Goal: Task Accomplishment & Management: Complete application form

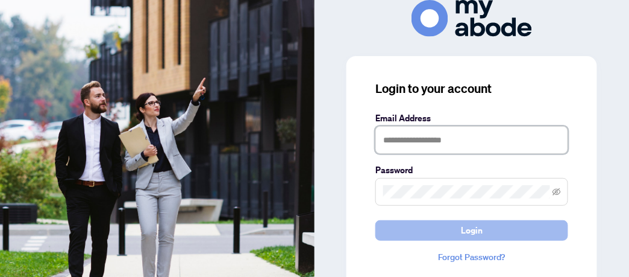
type input "**********"
click at [471, 227] on span "Login" at bounding box center [472, 230] width 22 height 19
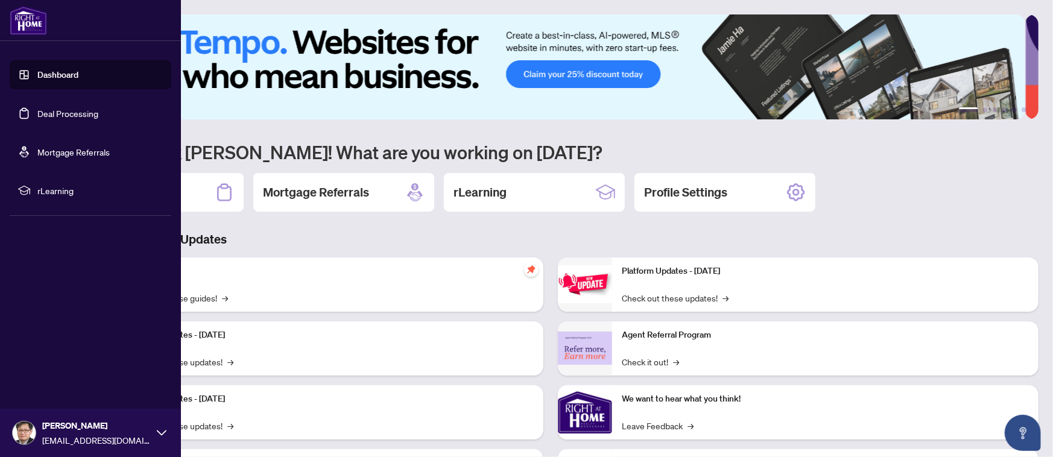
click at [58, 110] on link "Deal Processing" at bounding box center [67, 113] width 61 height 11
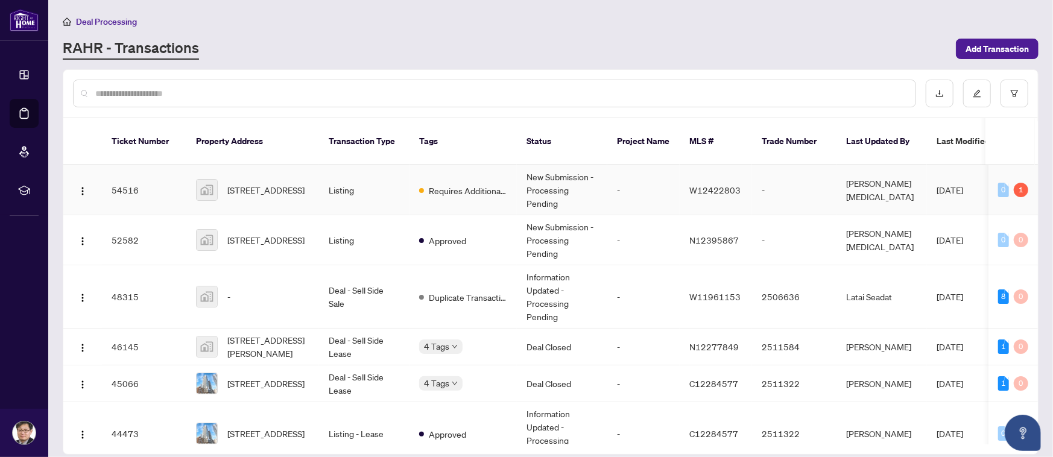
click at [1016, 183] on div "1" at bounding box center [1020, 190] width 14 height 14
click at [509, 166] on td "Requires Additional Docs" at bounding box center [462, 190] width 107 height 50
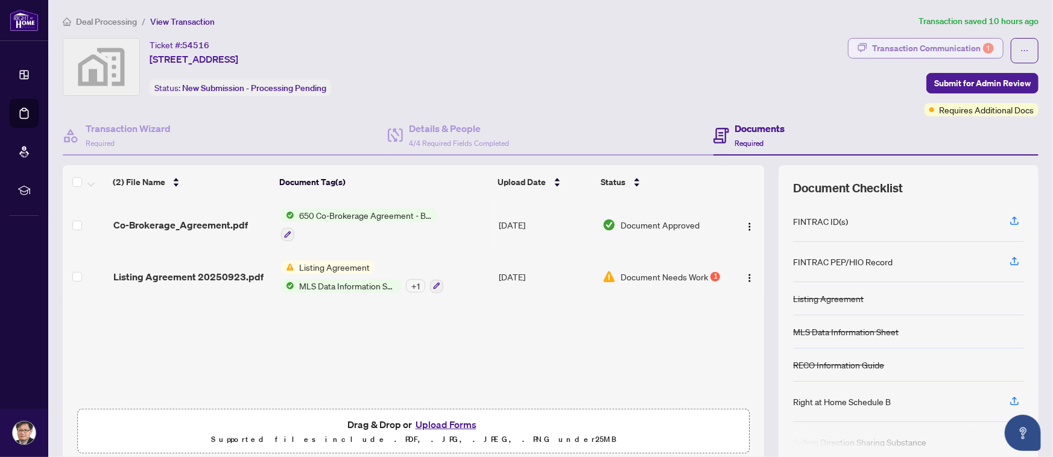
click at [939, 45] on div "Transaction Communication 1" at bounding box center [933, 48] width 122 height 19
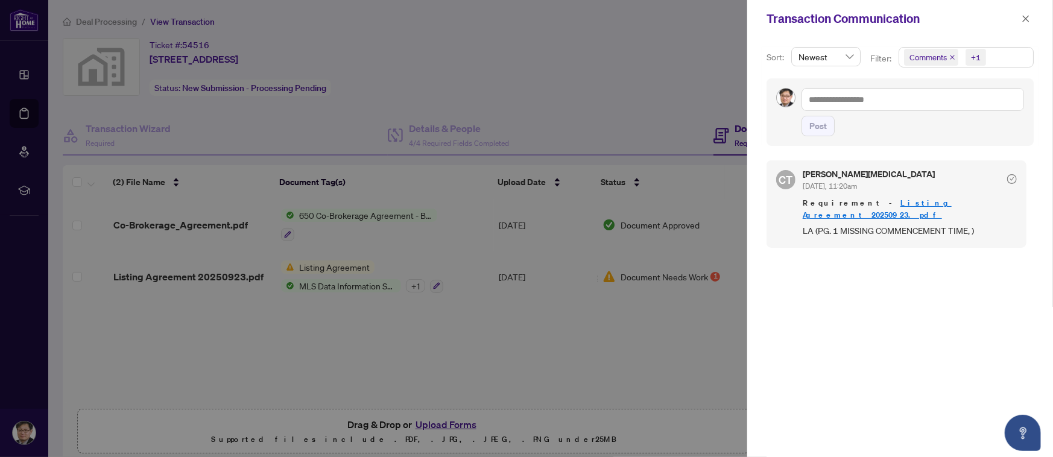
click at [181, 273] on div at bounding box center [526, 228] width 1053 height 457
click at [138, 272] on div at bounding box center [526, 228] width 1053 height 457
click at [163, 274] on div at bounding box center [526, 228] width 1053 height 457
click at [180, 270] on div at bounding box center [526, 228] width 1053 height 457
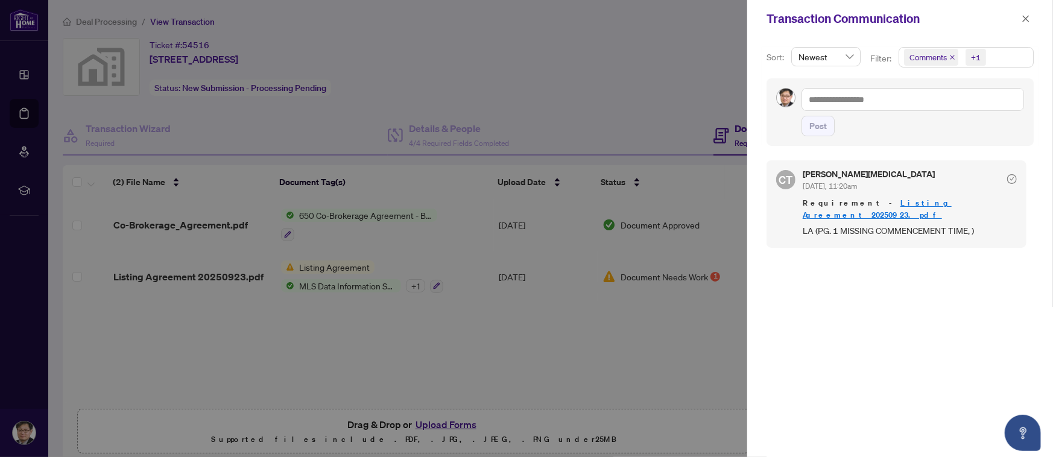
click at [180, 270] on div at bounding box center [526, 228] width 1053 height 457
click at [972, 284] on div "CT Claudia Tao Sep/24/2025, 11:20am Requirement - Listing Agreement 20250923.pd…" at bounding box center [899, 301] width 267 height 297
click at [1024, 14] on icon "close" at bounding box center [1025, 18] width 8 height 8
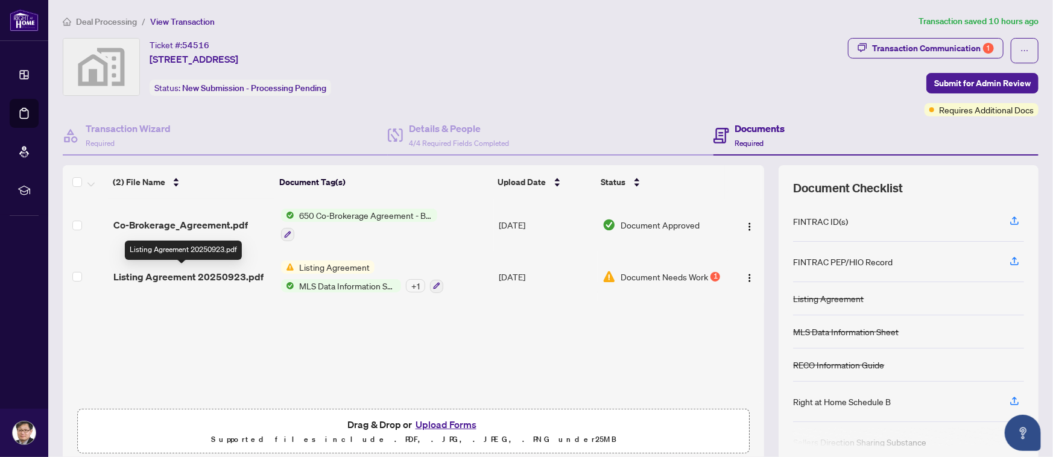
click at [204, 270] on span "Listing Agreement 20250923.pdf" at bounding box center [188, 277] width 150 height 14
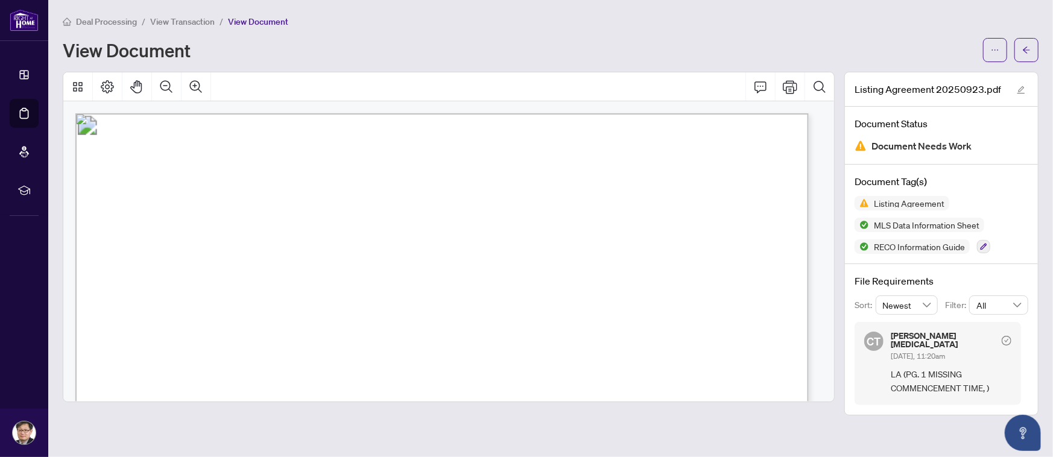
scroll to position [241, 0]
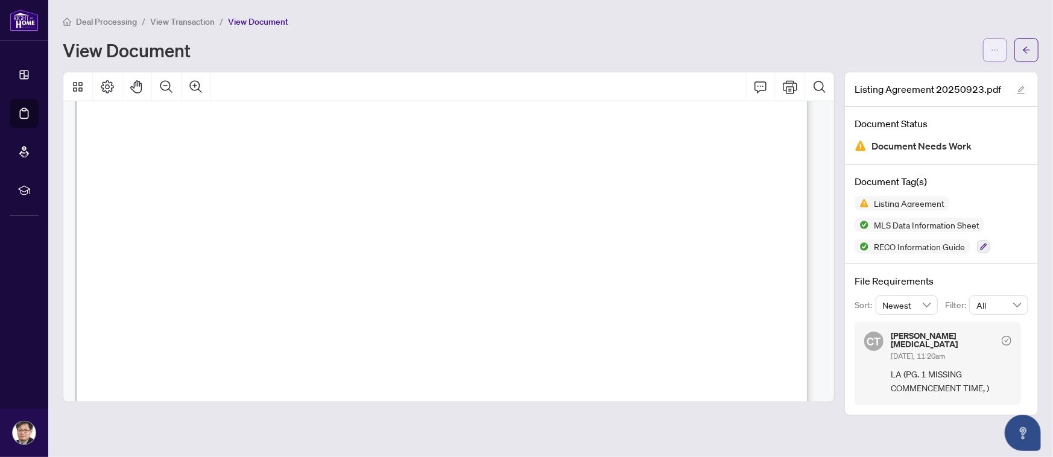
click at [1000, 49] on button "button" at bounding box center [995, 50] width 24 height 24
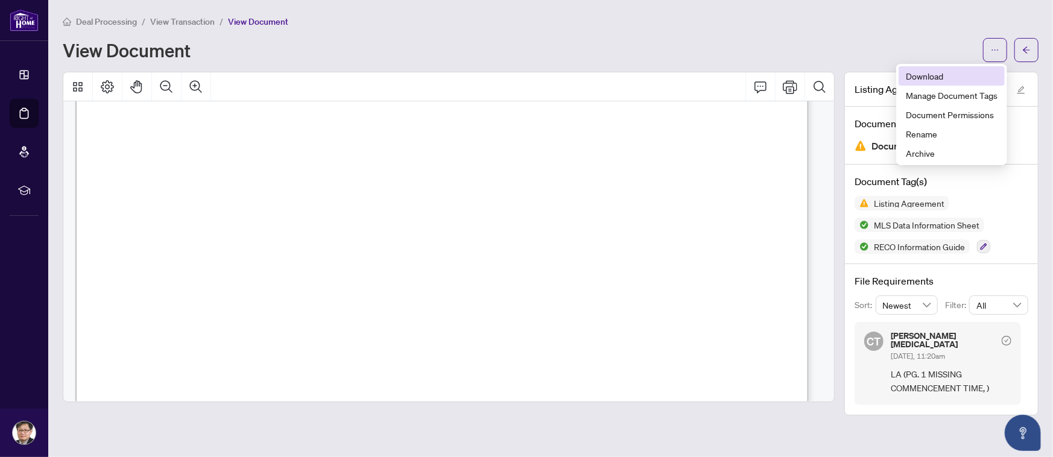
click at [942, 74] on span "Download" at bounding box center [952, 75] width 92 height 13
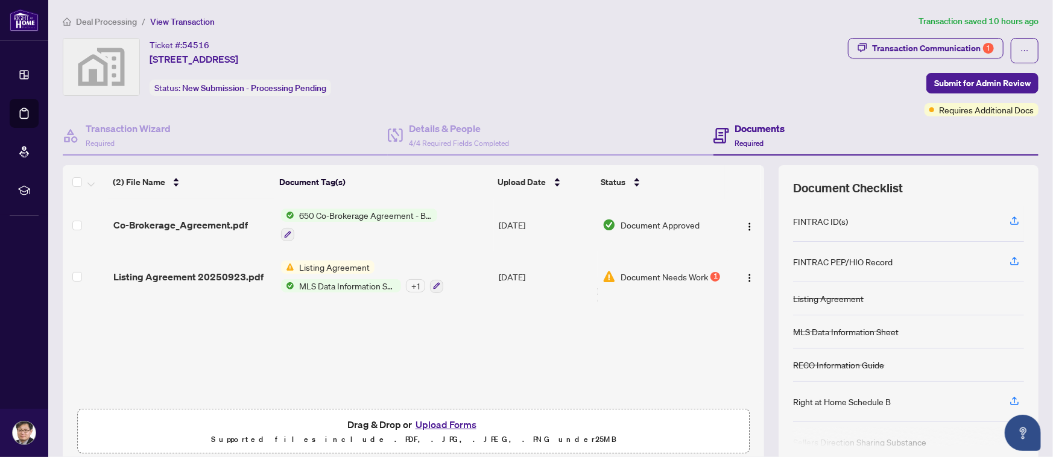
click at [443, 427] on button "Upload Forms" at bounding box center [446, 425] width 68 height 16
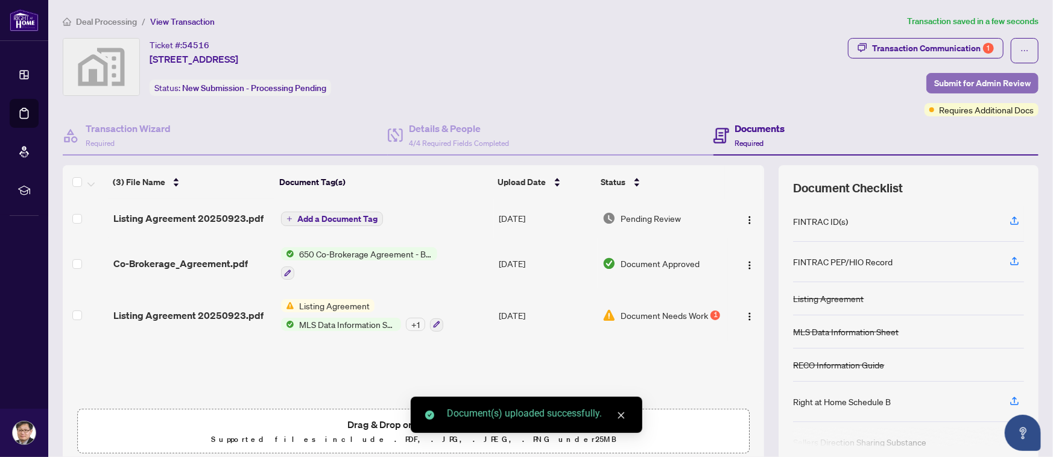
click at [934, 79] on span "Submit for Admin Review" at bounding box center [982, 83] width 96 height 19
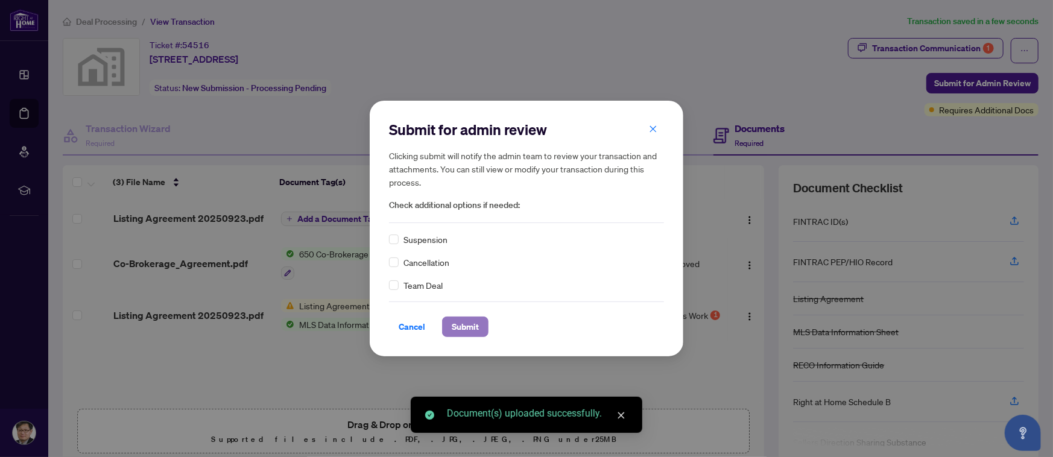
click at [466, 325] on span "Submit" at bounding box center [465, 326] width 27 height 19
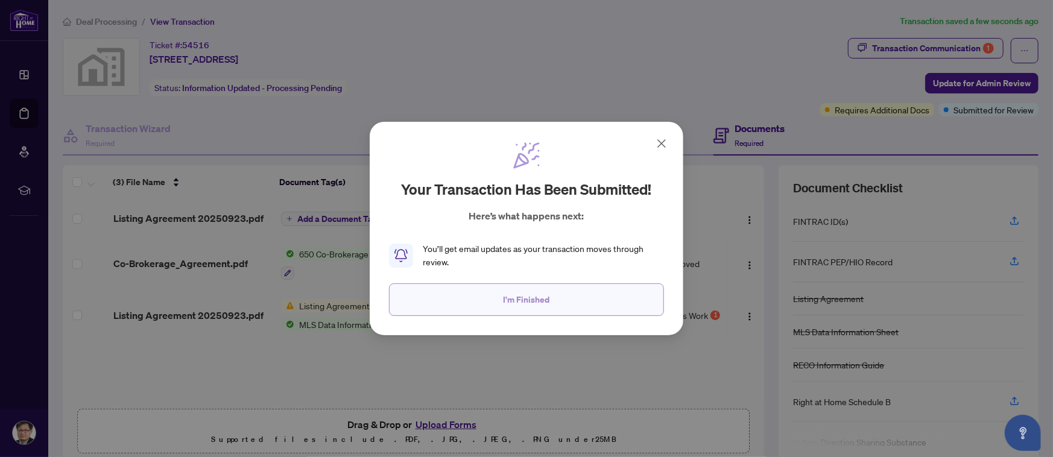
click at [579, 301] on button "I'm Finished" at bounding box center [526, 299] width 275 height 33
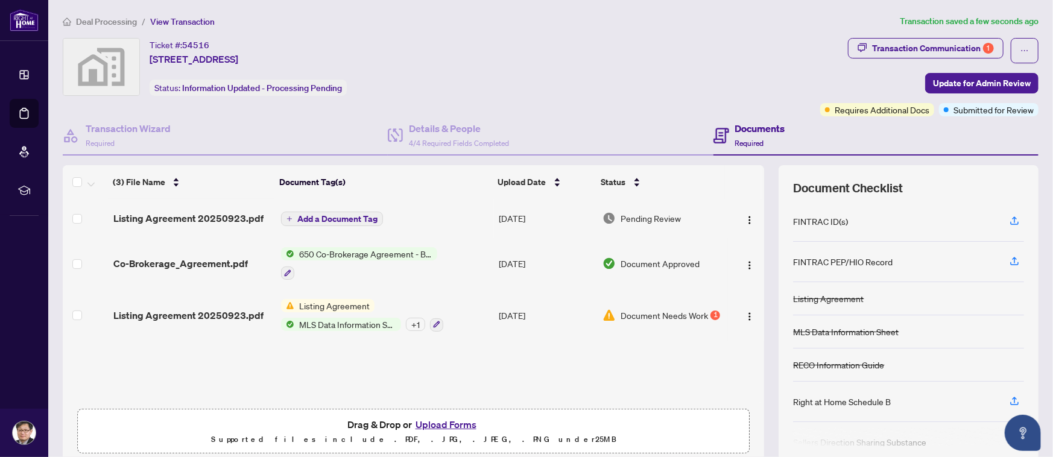
click at [753, 58] on div "Ticket #: 54516 47 A Townline, Orangeville, ON L9W 1T8, Canada Status: Informat…" at bounding box center [439, 67] width 752 height 58
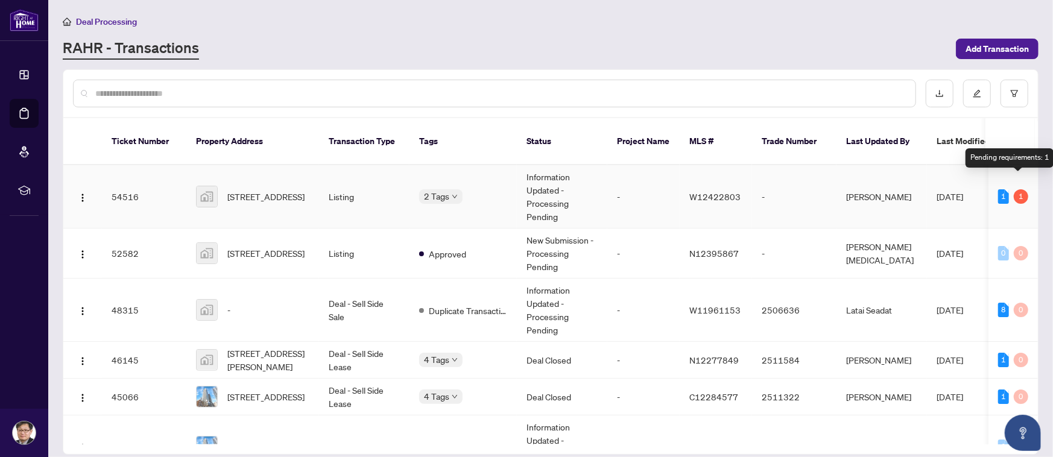
click at [1018, 189] on div "1" at bounding box center [1020, 196] width 14 height 14
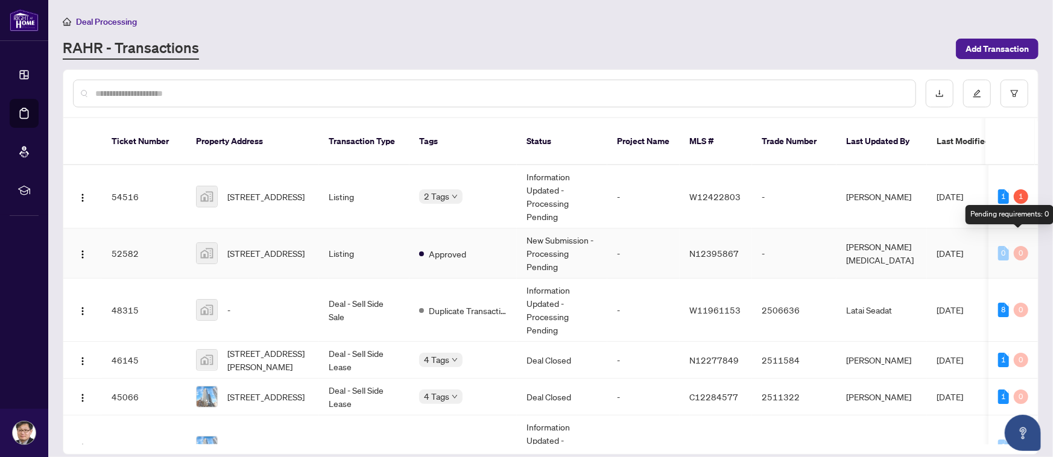
click at [1018, 246] on div "0" at bounding box center [1020, 253] width 14 height 14
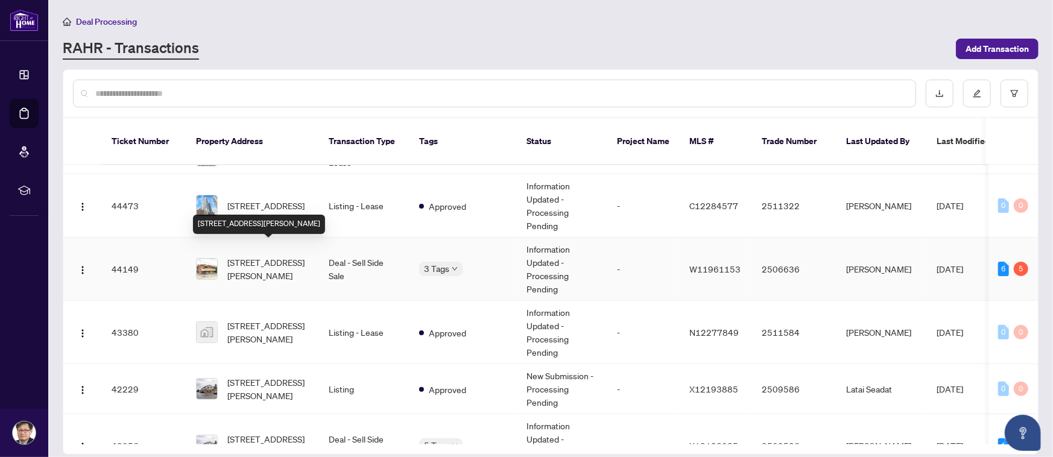
click at [253, 257] on span "467 Silverthorn Ave, Toronto, Ontario M6M 3H6, Canada" at bounding box center [268, 269] width 82 height 27
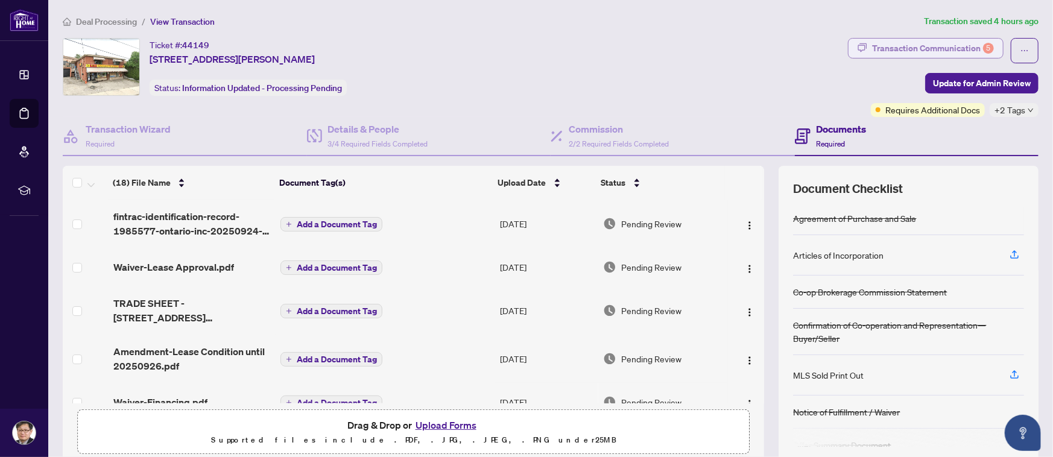
click at [916, 39] on div "Transaction Communication 5" at bounding box center [933, 48] width 122 height 19
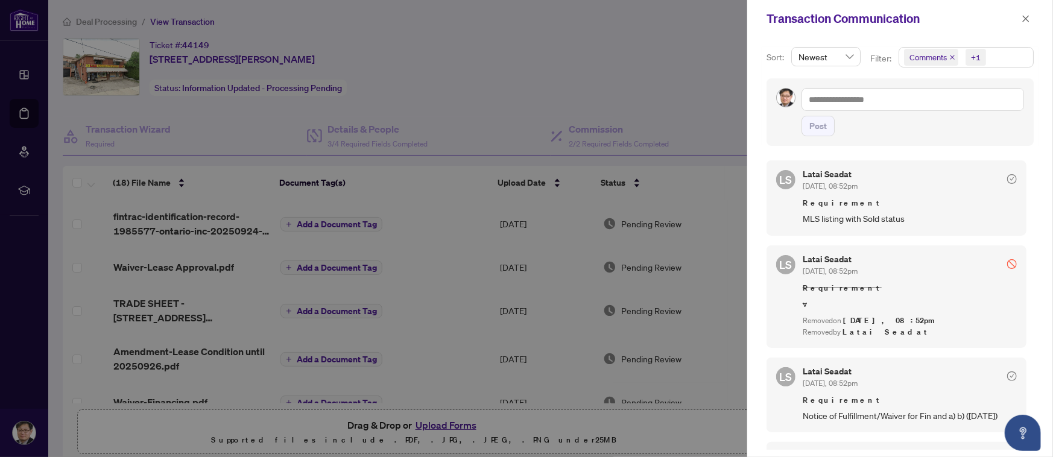
click at [630, 76] on div at bounding box center [526, 228] width 1053 height 457
click at [1025, 17] on icon "close" at bounding box center [1025, 18] width 8 height 8
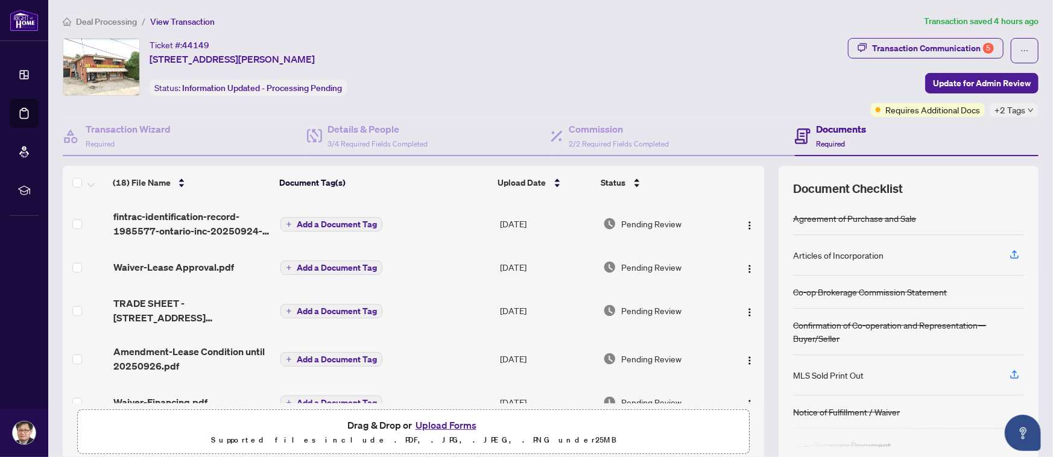
click at [447, 425] on button "Upload Forms" at bounding box center [446, 425] width 68 height 16
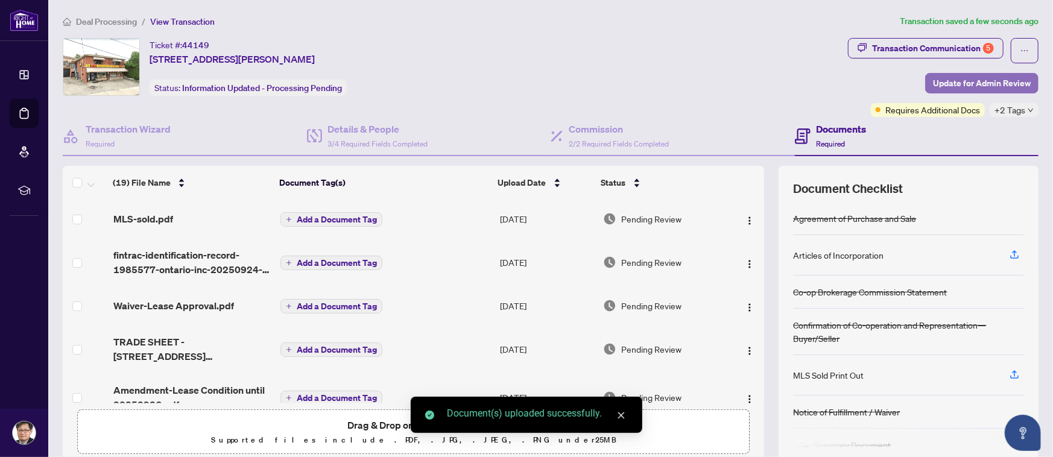
click at [952, 81] on span "Update for Admin Review" at bounding box center [982, 83] width 98 height 19
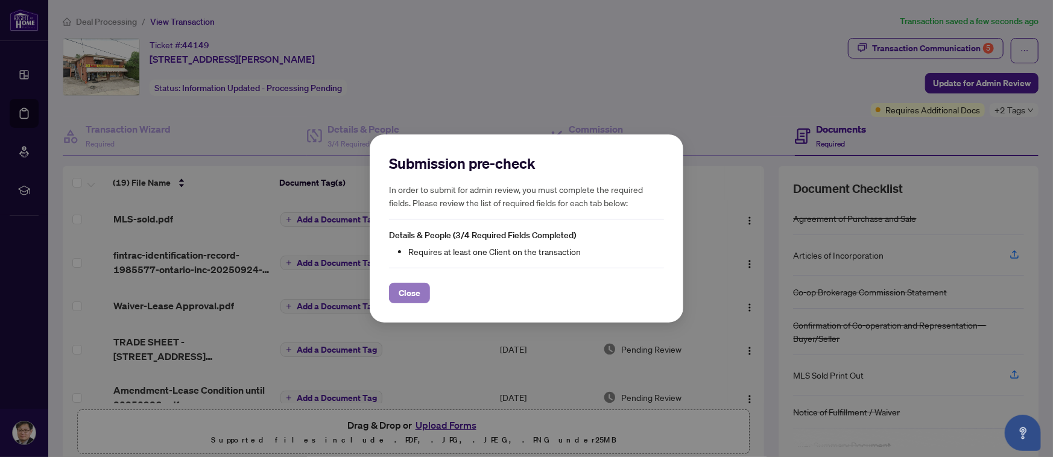
click at [413, 292] on span "Close" at bounding box center [410, 292] width 22 height 19
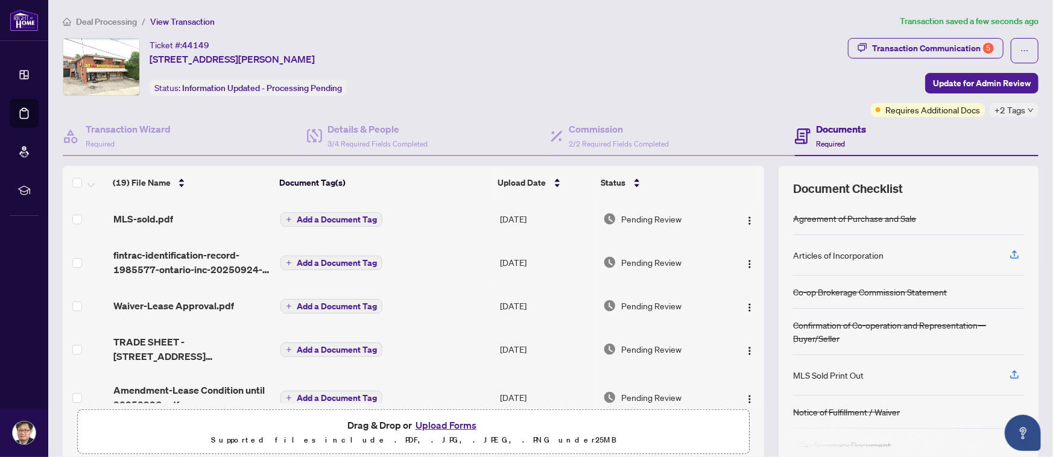
click at [704, 59] on div "Ticket #: 44149 467 Silverthorn Ave, Toronto, Ontario M6M 3H6, Canada Status: I…" at bounding box center [453, 67] width 780 height 58
click at [903, 44] on div "Transaction Communication 5" at bounding box center [933, 48] width 122 height 19
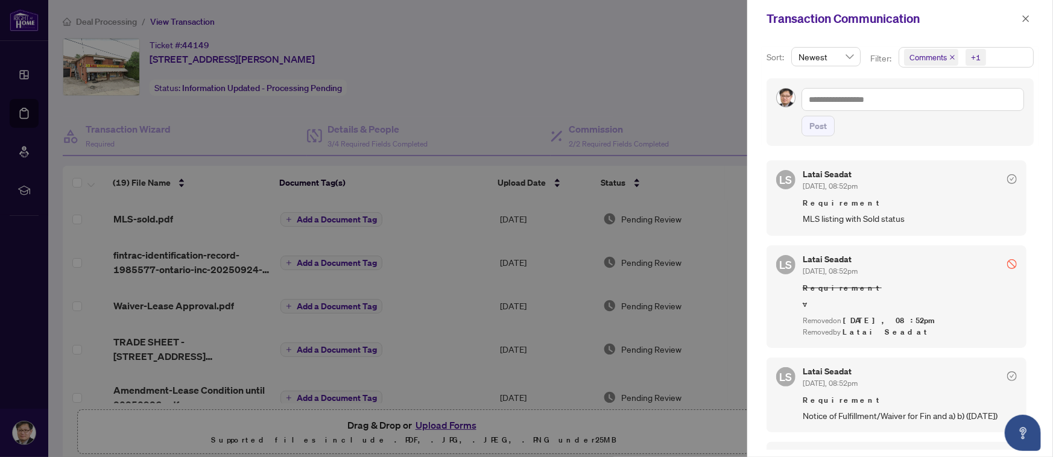
scroll to position [241, 0]
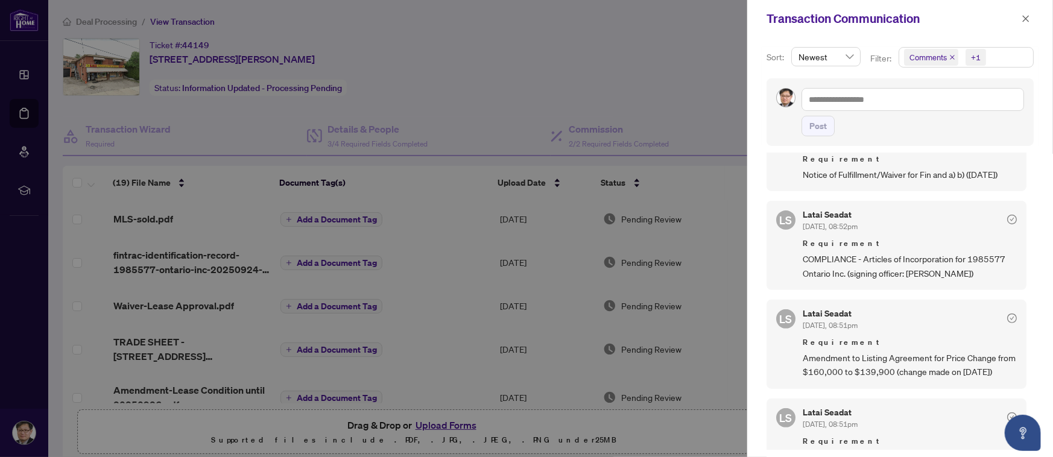
click at [529, 30] on div at bounding box center [526, 228] width 1053 height 457
click at [1025, 18] on icon "close" at bounding box center [1026, 18] width 7 height 7
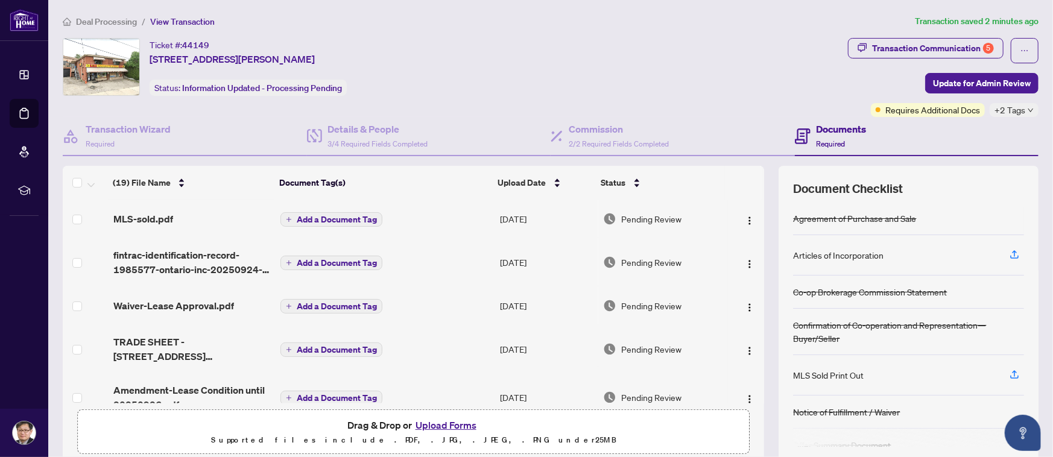
click at [446, 423] on button "Upload Forms" at bounding box center [446, 425] width 68 height 16
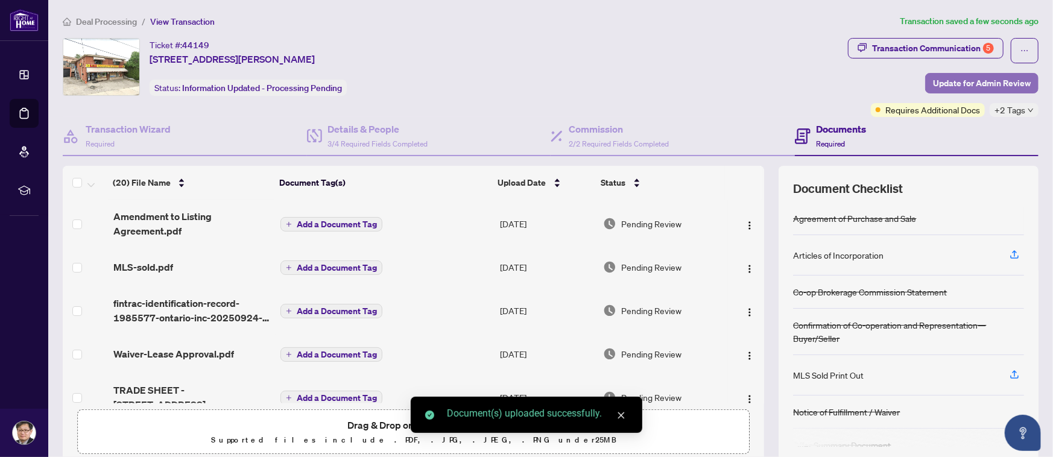
click at [947, 80] on span "Update for Admin Review" at bounding box center [982, 83] width 98 height 19
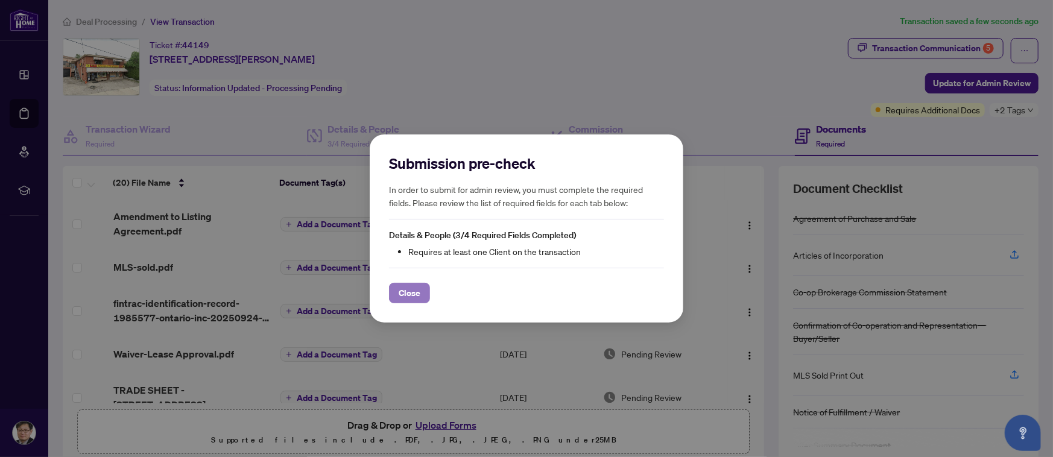
click at [414, 292] on span "Close" at bounding box center [410, 292] width 22 height 19
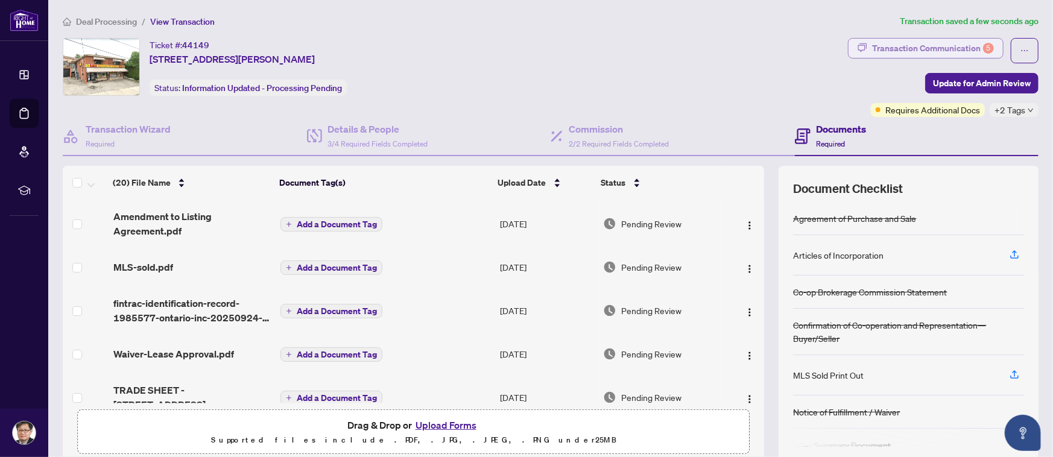
click at [960, 45] on div "Transaction Communication 5" at bounding box center [933, 48] width 122 height 19
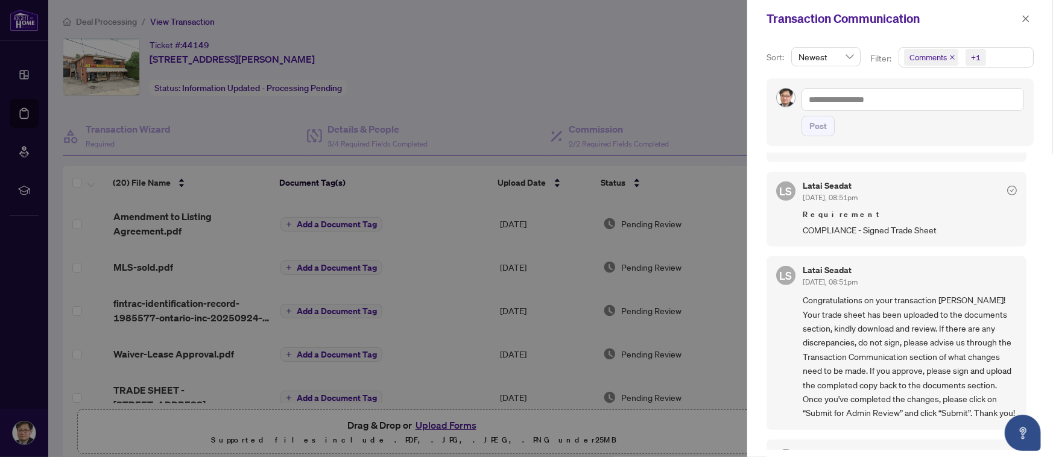
scroll to position [0, 0]
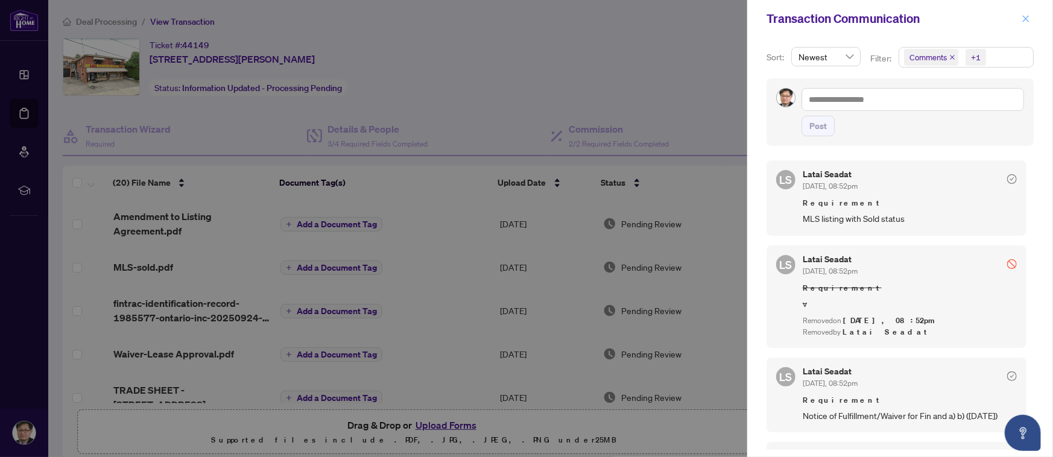
click at [1027, 16] on icon "close" at bounding box center [1025, 18] width 8 height 8
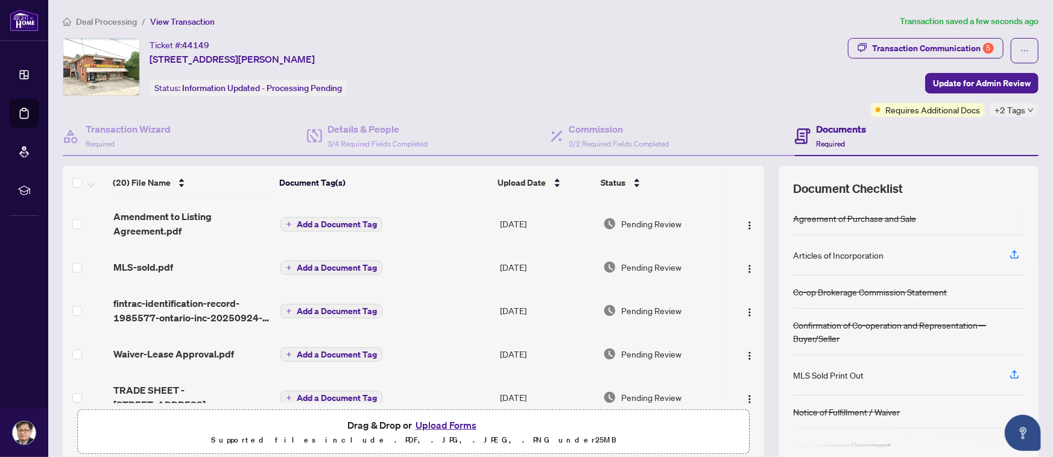
click at [702, 45] on div "Ticket #: 44149 467 Silverthorn Ave, Toronto, Ontario M6M 3H6, Canada Status: I…" at bounding box center [453, 67] width 780 height 58
